Goal: Task Accomplishment & Management: Manage account settings

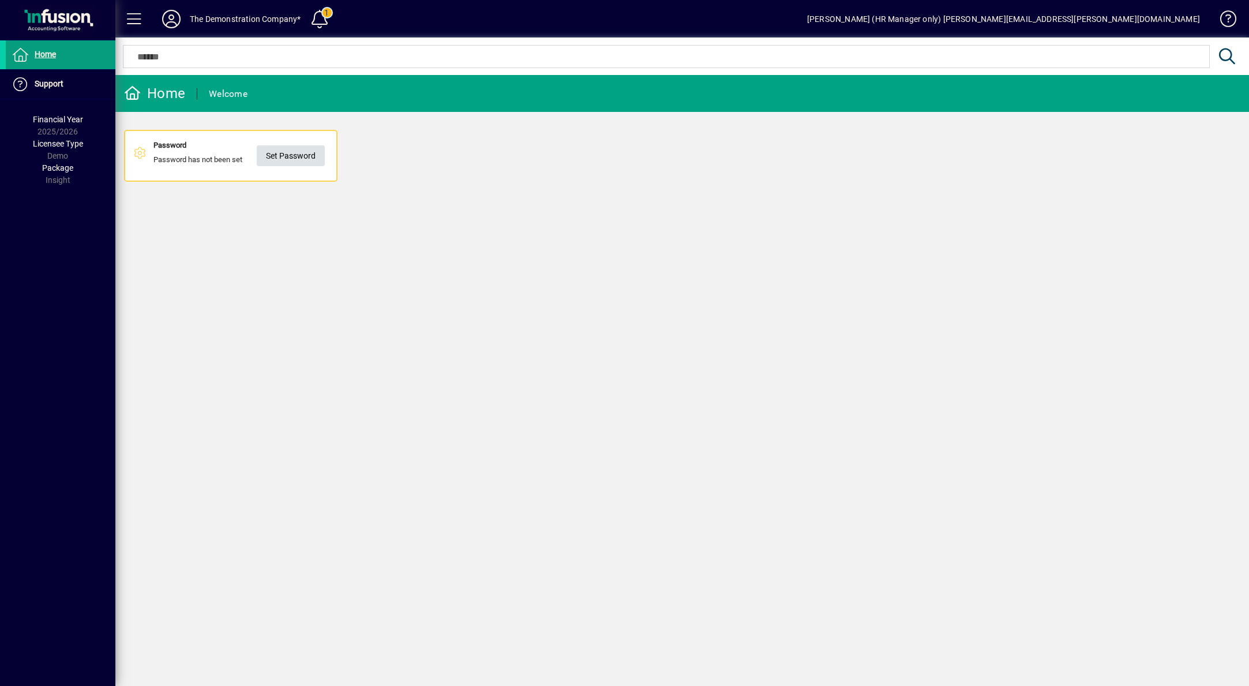
click at [307, 160] on span "Set Password" at bounding box center [291, 156] width 50 height 19
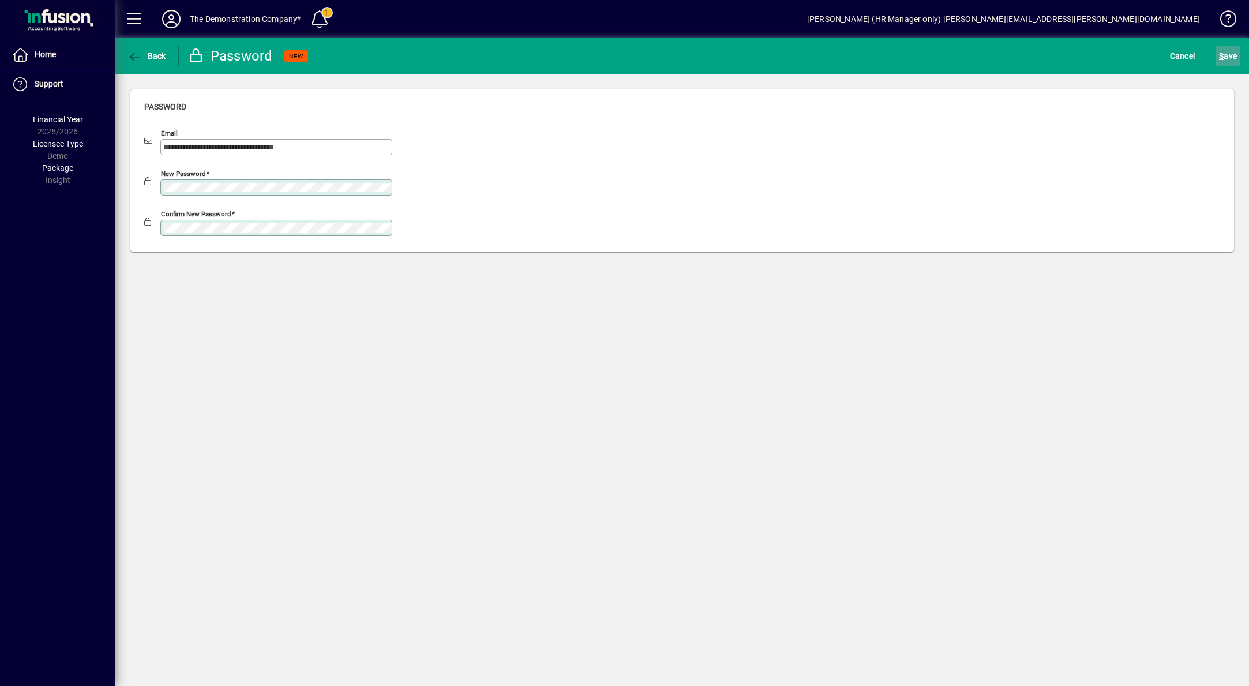
click at [1226, 59] on span "S ave" at bounding box center [1228, 56] width 18 height 18
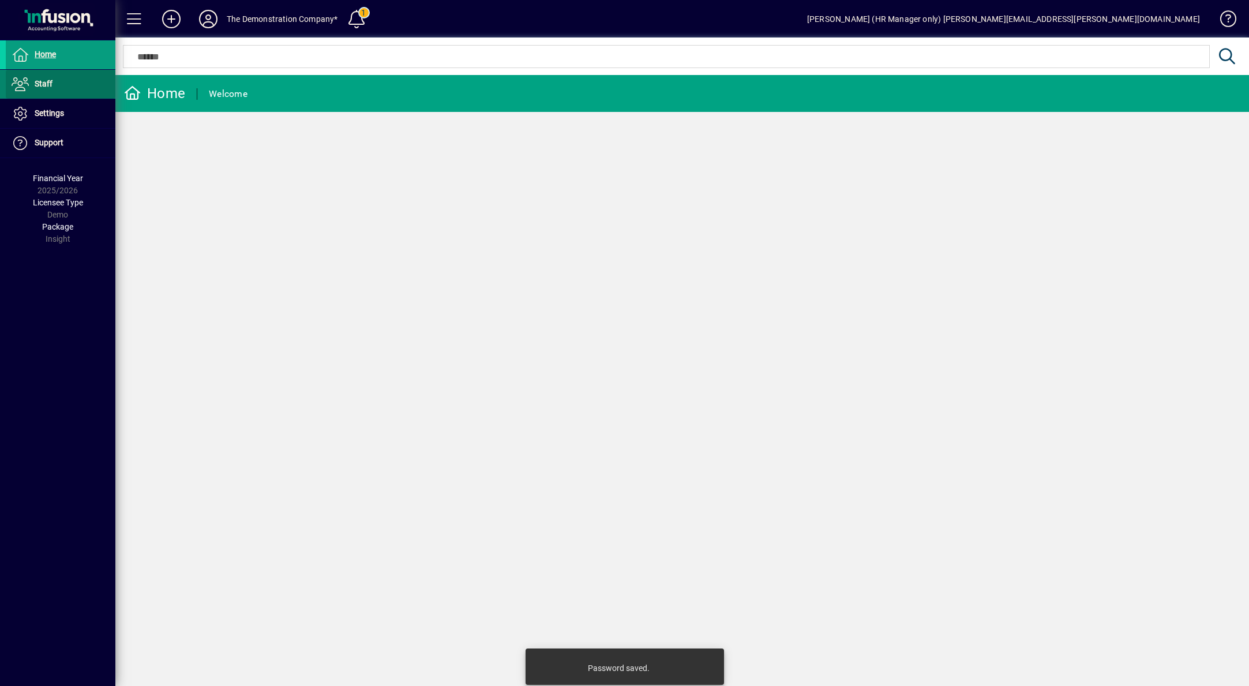
click at [53, 86] on span at bounding box center [61, 84] width 110 height 28
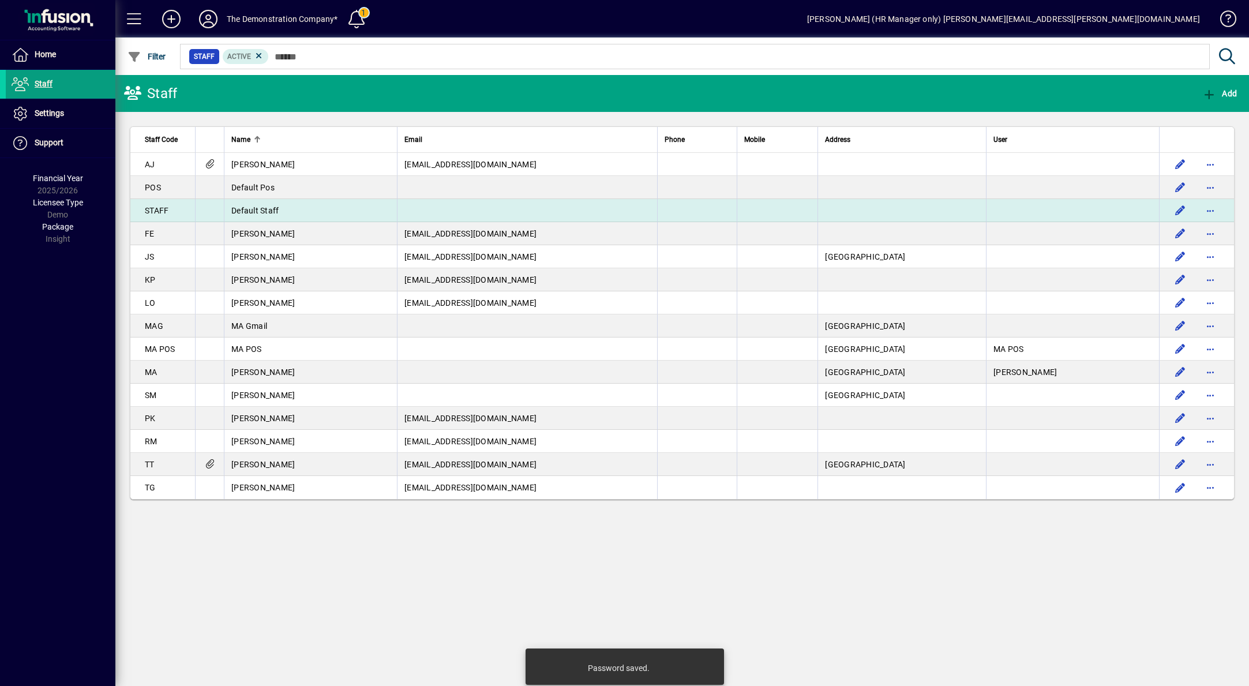
click at [248, 203] on td "Default Staff" at bounding box center [310, 210] width 173 height 23
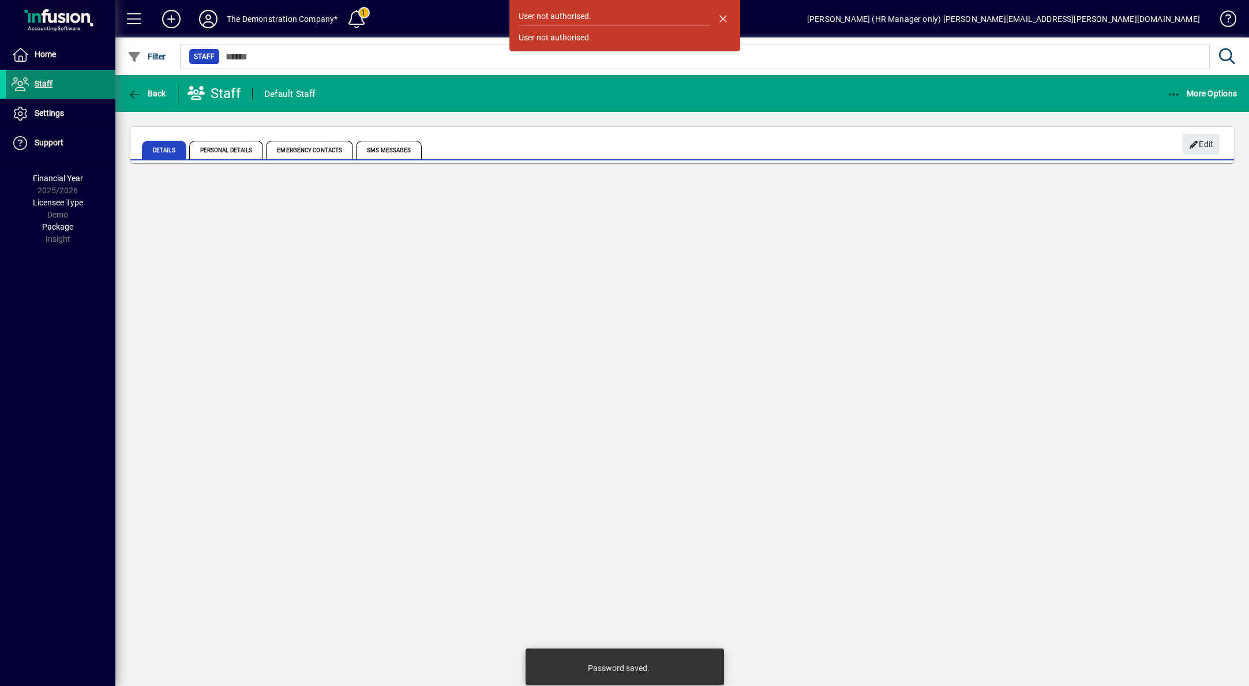
click at [43, 84] on span "Staff" at bounding box center [44, 83] width 18 height 9
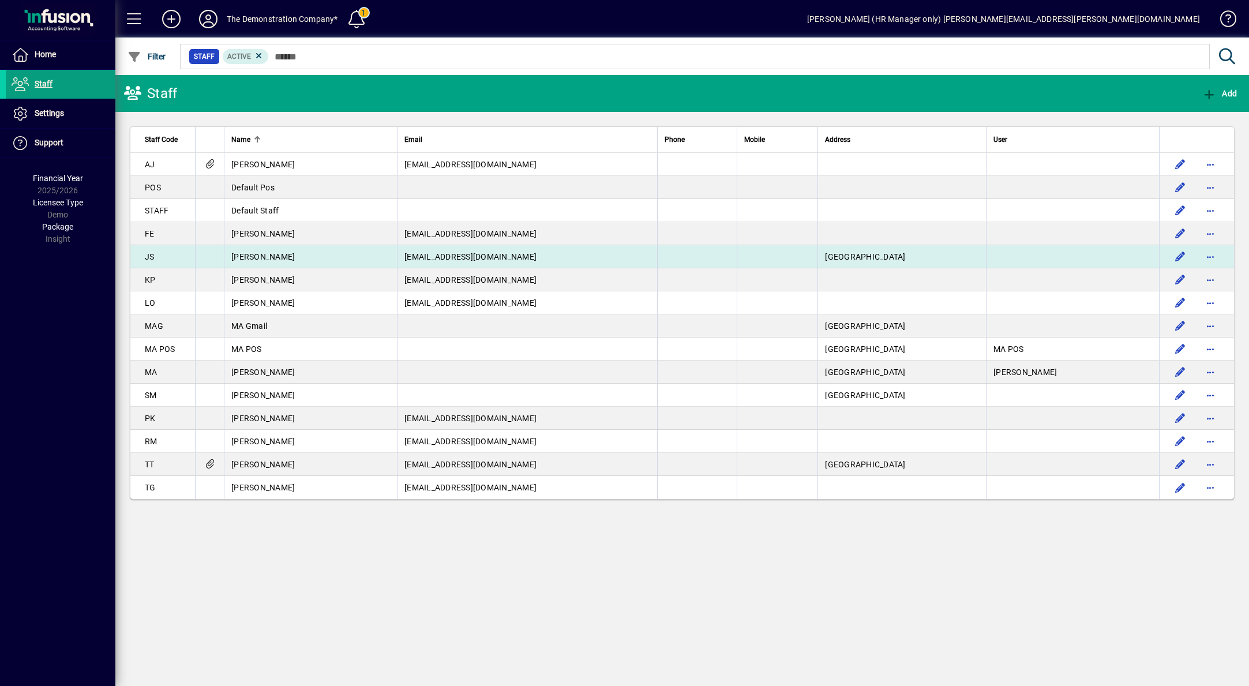
click at [250, 258] on span "Jacqui Stewart" at bounding box center [262, 256] width 63 height 9
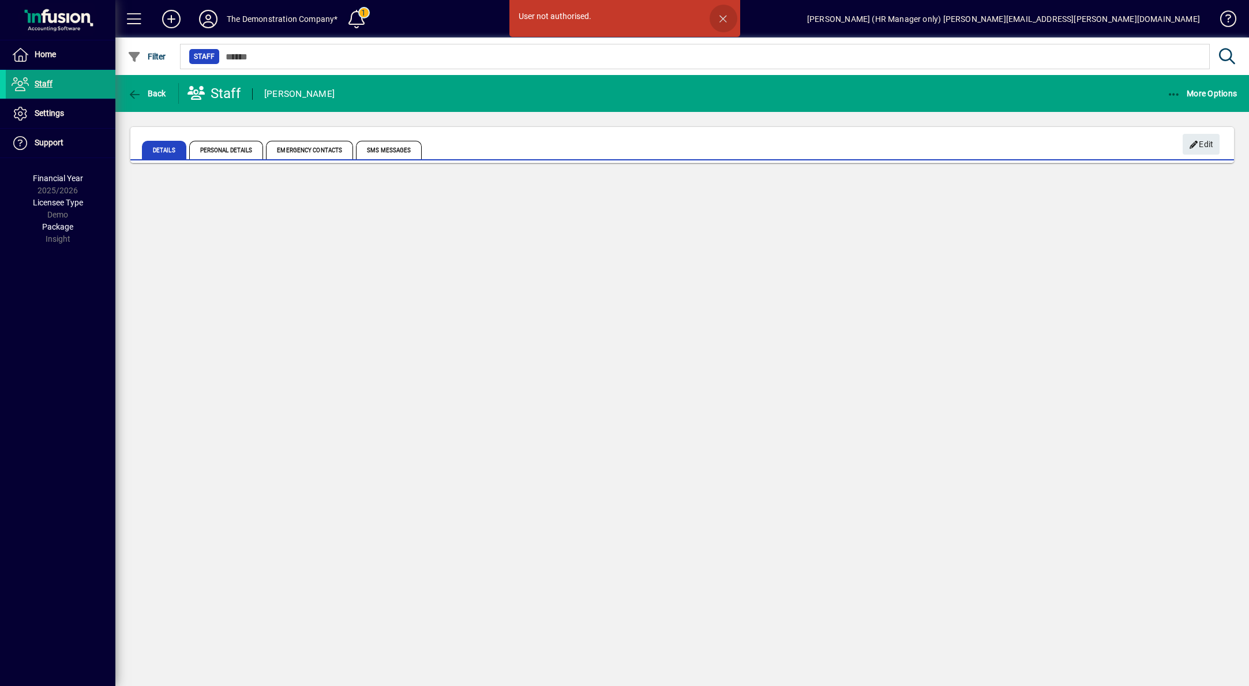
click at [722, 20] on span "button" at bounding box center [724, 19] width 28 height 28
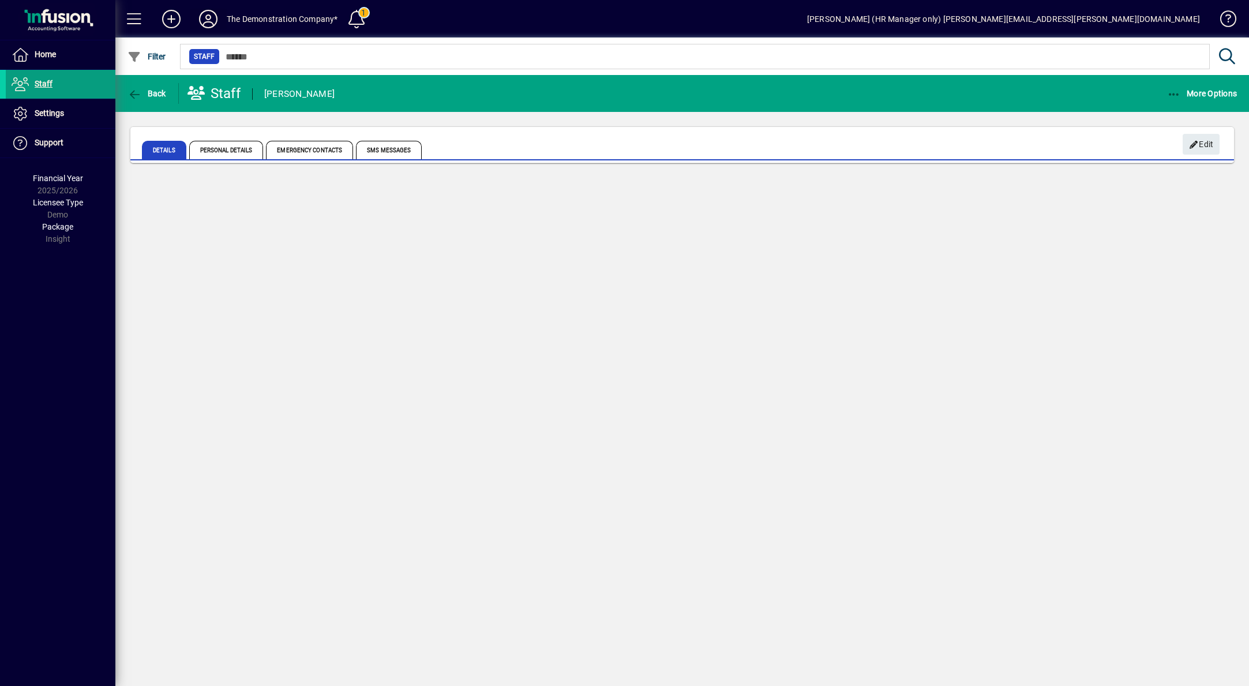
click at [207, 17] on icon at bounding box center [208, 19] width 23 height 18
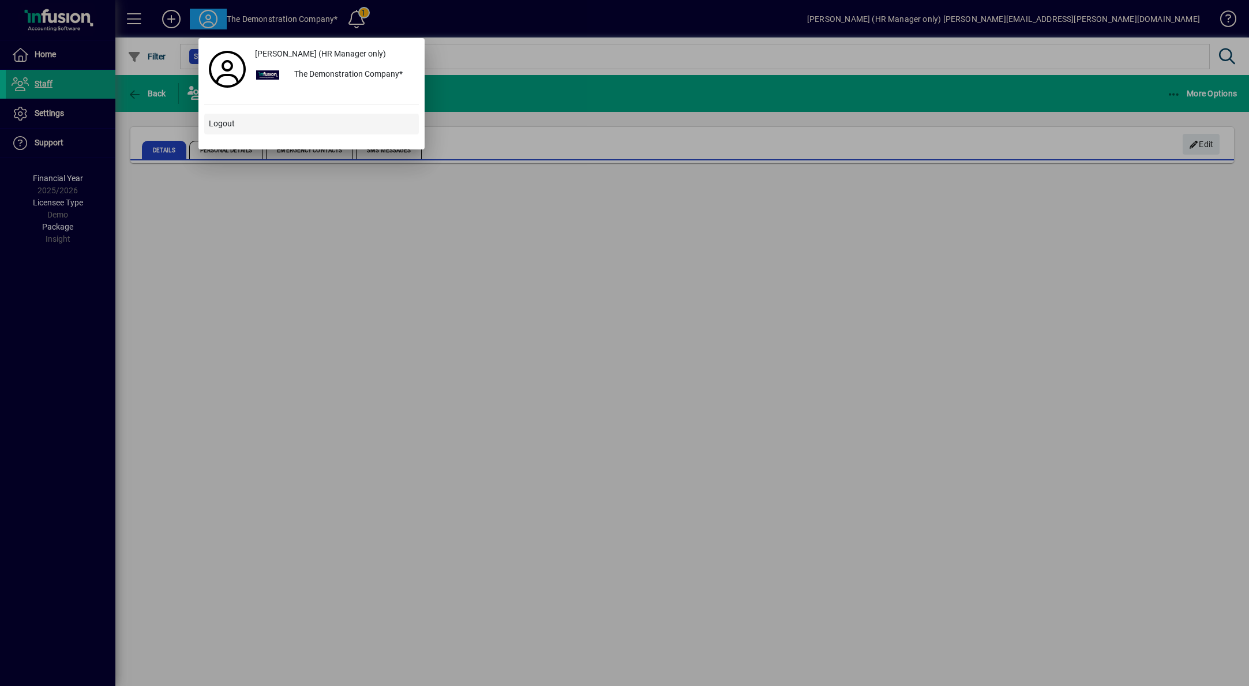
click at [226, 125] on span "Logout" at bounding box center [222, 124] width 26 height 12
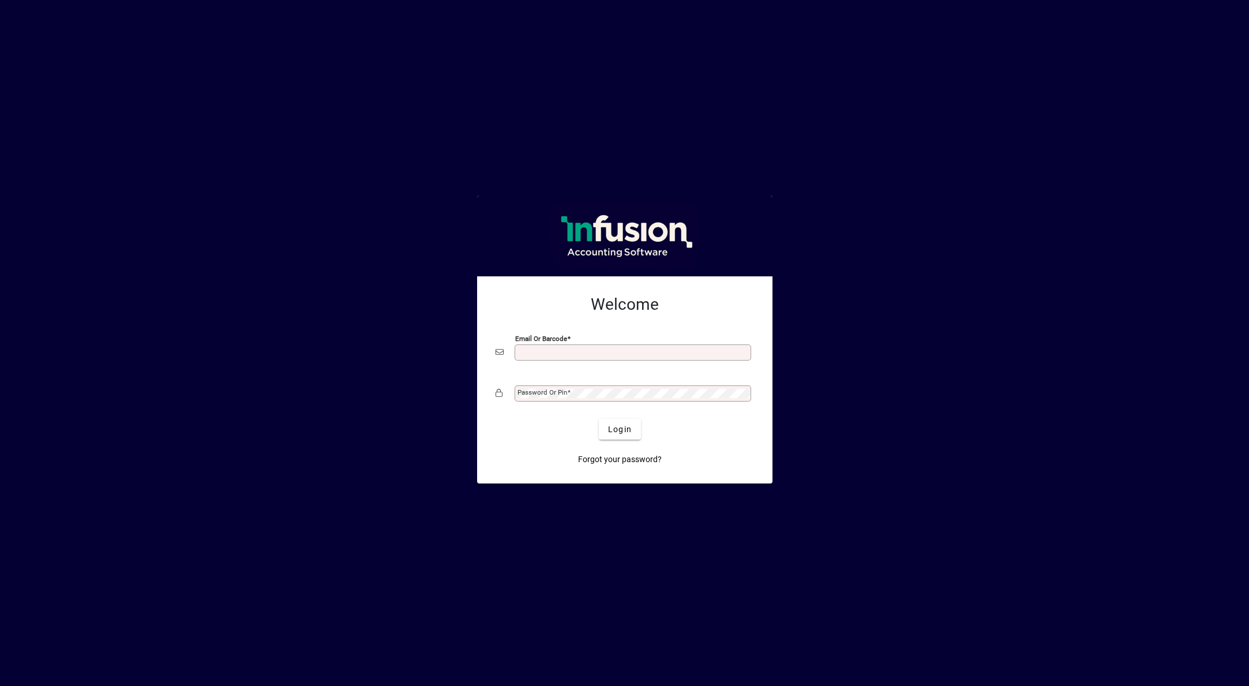
click at [548, 351] on input "Email or Barcode" at bounding box center [634, 352] width 233 height 9
type input "**********"
click at [567, 392] on span at bounding box center [568, 392] width 3 height 8
click at [626, 430] on span "Login" at bounding box center [620, 430] width 24 height 12
